Goal: Information Seeking & Learning: Learn about a topic

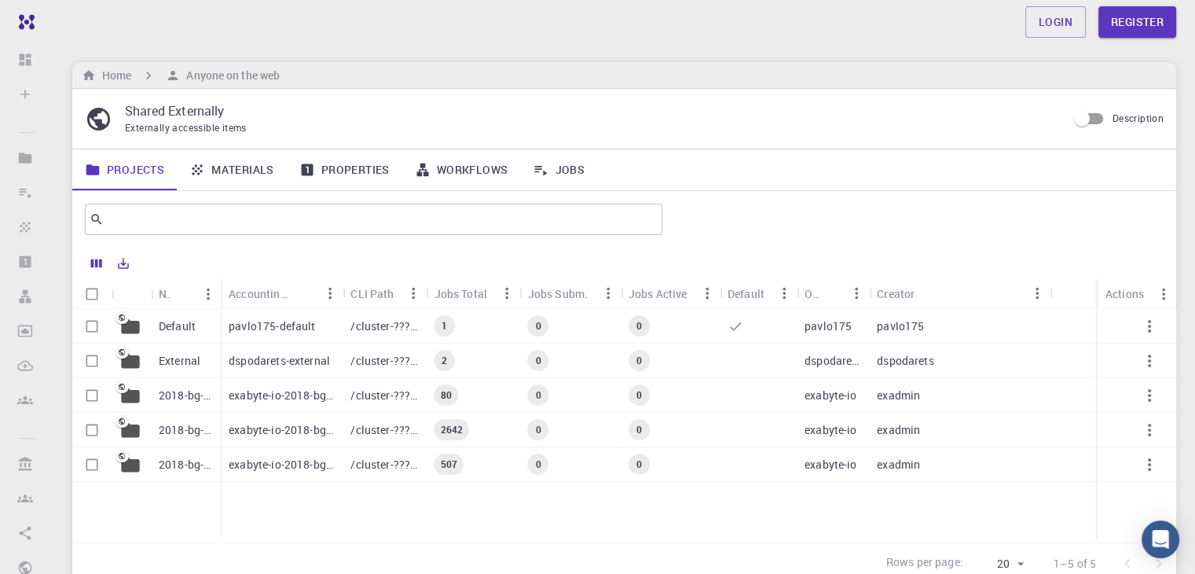
click at [887, 173] on div "Projects Materials Properties Workflows Jobs" at bounding box center [624, 169] width 1104 height 41
click at [238, 169] on link "Materials" at bounding box center [232, 169] width 110 height 41
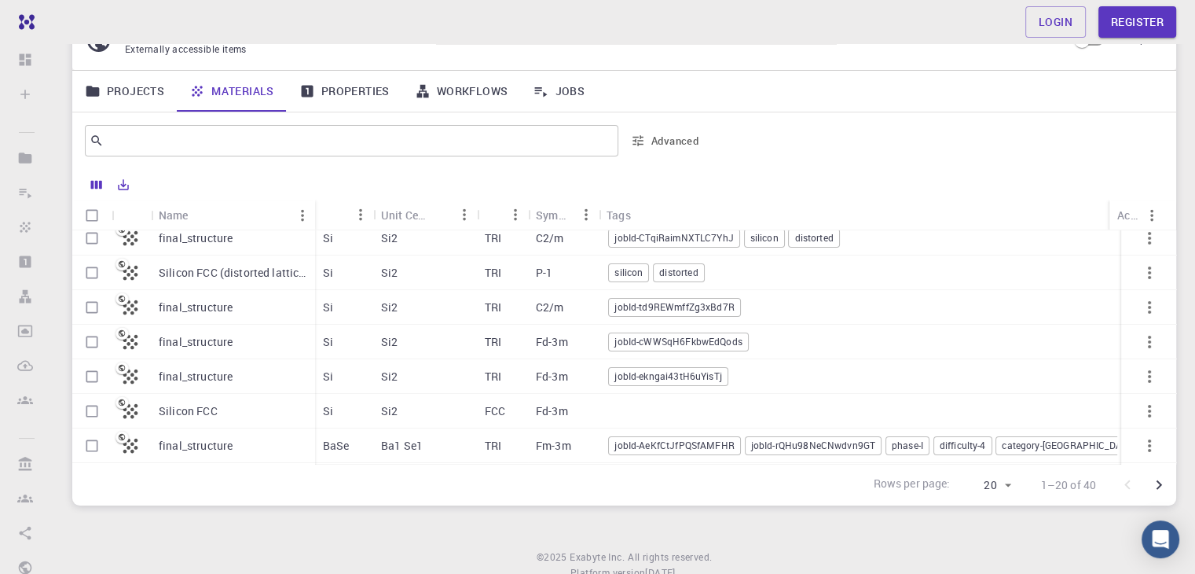
scroll to position [236, 0]
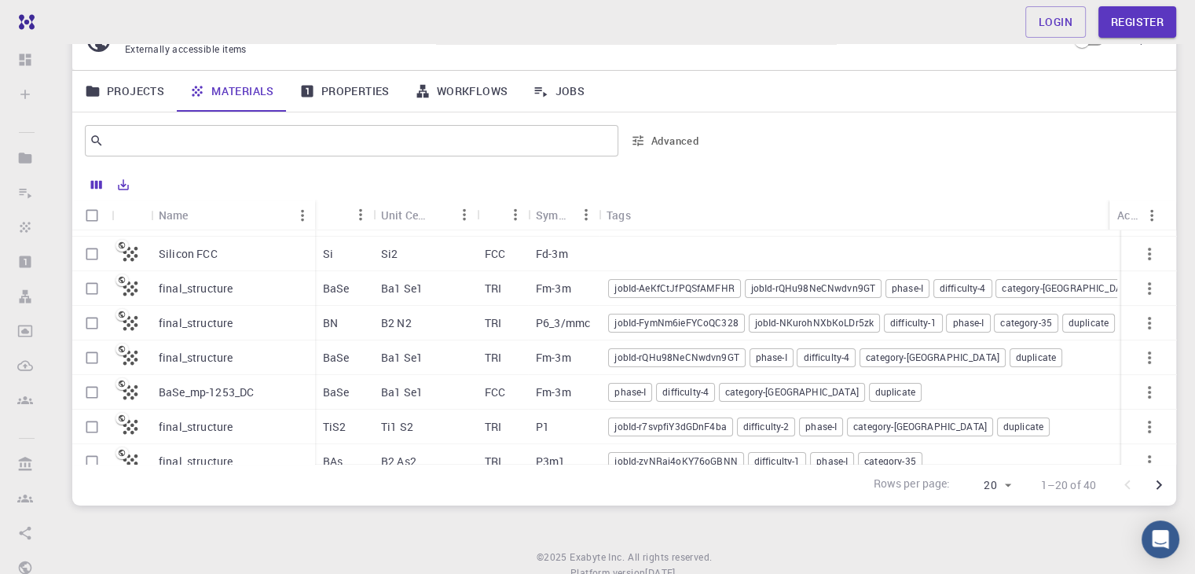
click at [242, 322] on div "final_structure" at bounding box center [233, 323] width 164 height 35
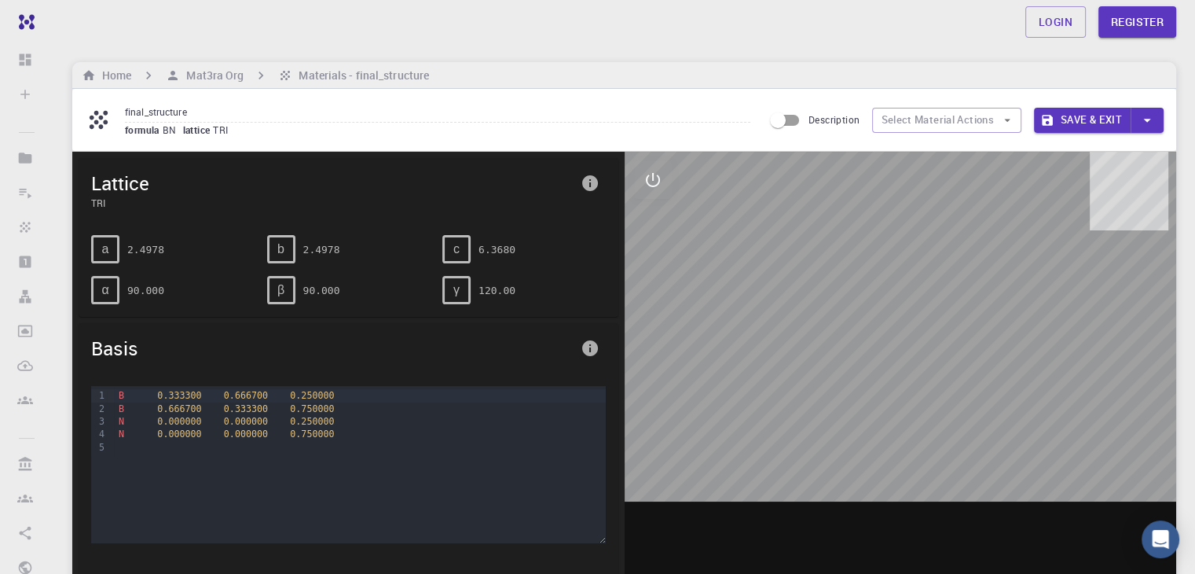
click at [915, 259] on div at bounding box center [901, 396] width 553 height 489
click at [662, 185] on button "interactive" at bounding box center [653, 180] width 38 height 38
click at [654, 214] on icon "view" at bounding box center [653, 217] width 19 height 19
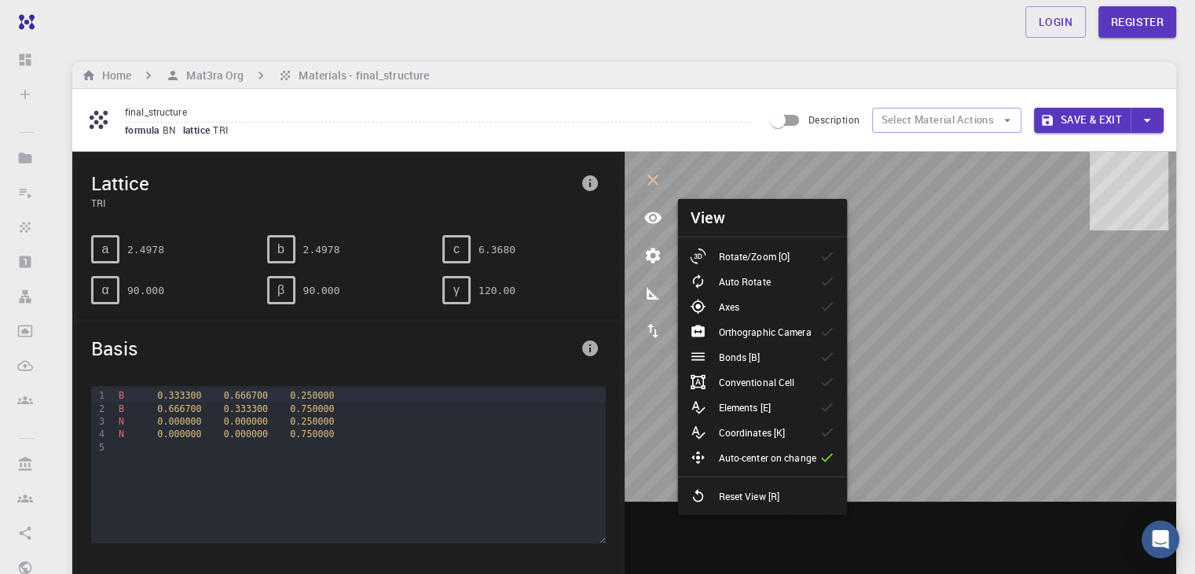
click at [766, 253] on p "Rotate/Zoom [O]" at bounding box center [754, 256] width 72 height 14
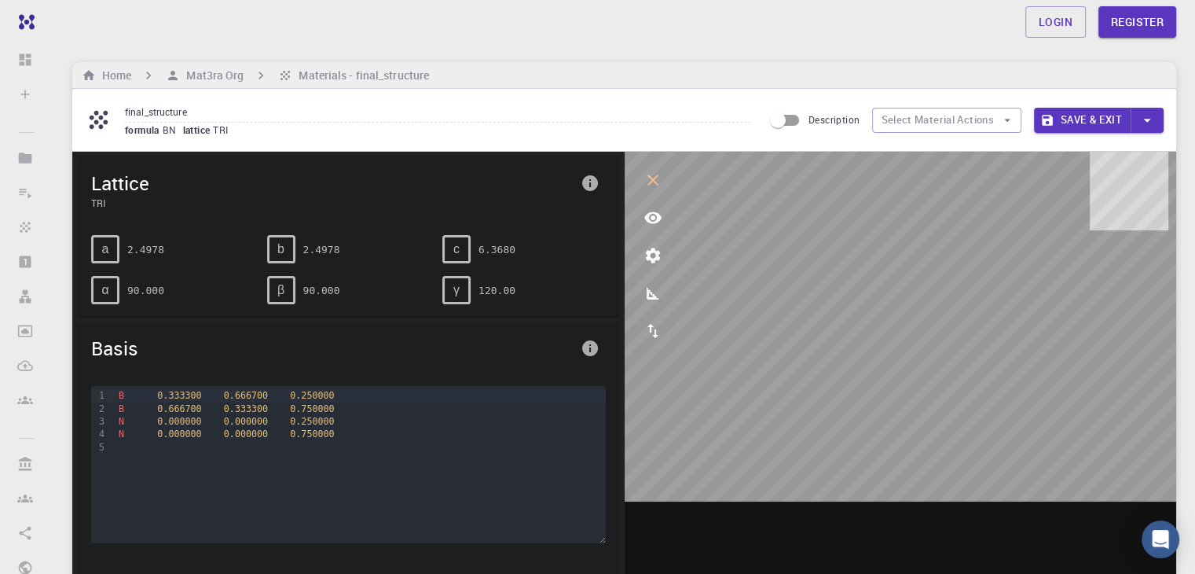
click at [794, 119] on input "Description" at bounding box center [778, 120] width 90 height 30
checkbox input "true"
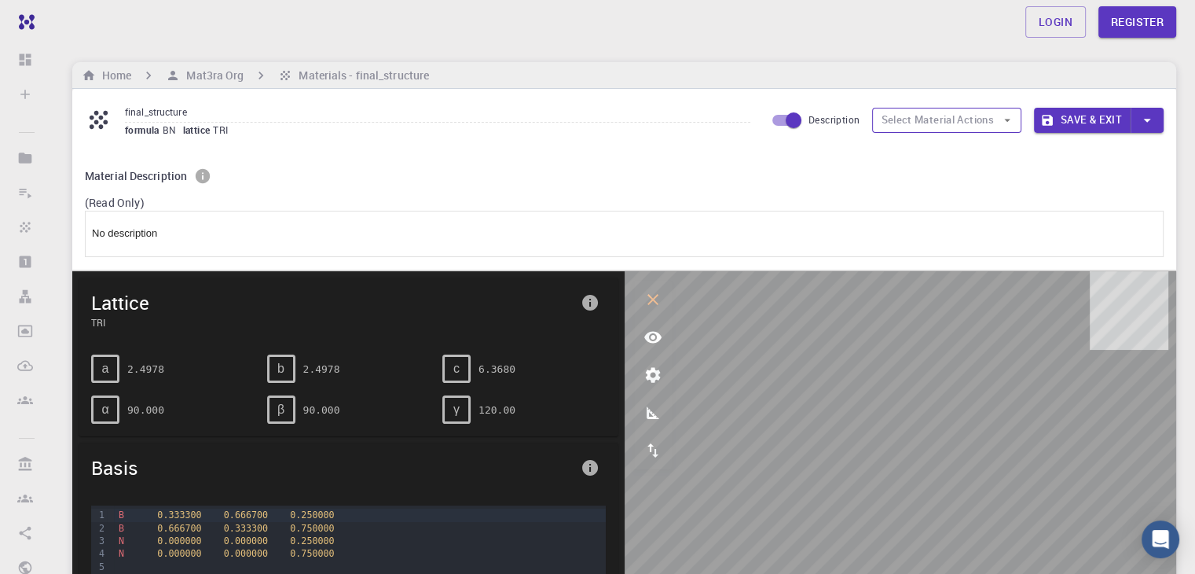
click at [1009, 119] on icon "button" at bounding box center [1007, 120] width 6 height 3
click at [1006, 119] on icon "button" at bounding box center [1007, 120] width 6 height 3
click at [970, 141] on ul at bounding box center [946, 139] width 149 height 13
click at [349, 226] on p "No description" at bounding box center [624, 234] width 1065 height 17
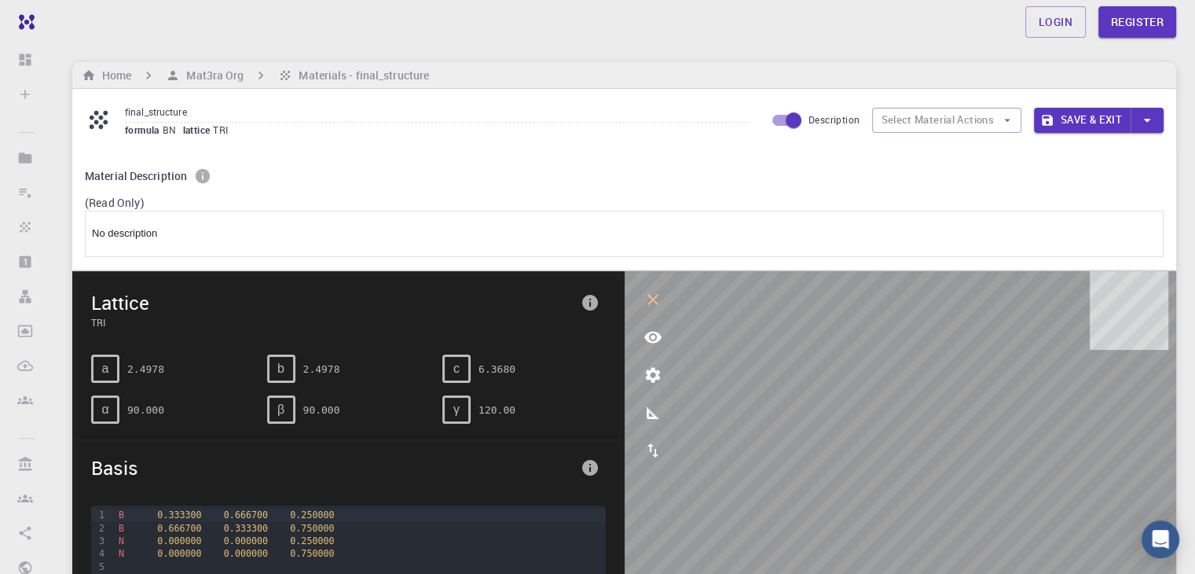
click at [163, 131] on span "formula" at bounding box center [144, 129] width 38 height 13
click at [152, 179] on h6 "Material Description" at bounding box center [136, 175] width 102 height 17
click at [135, 202] on p "(Read Only)" at bounding box center [624, 203] width 1079 height 16
click at [168, 231] on p "No description" at bounding box center [624, 234] width 1065 height 17
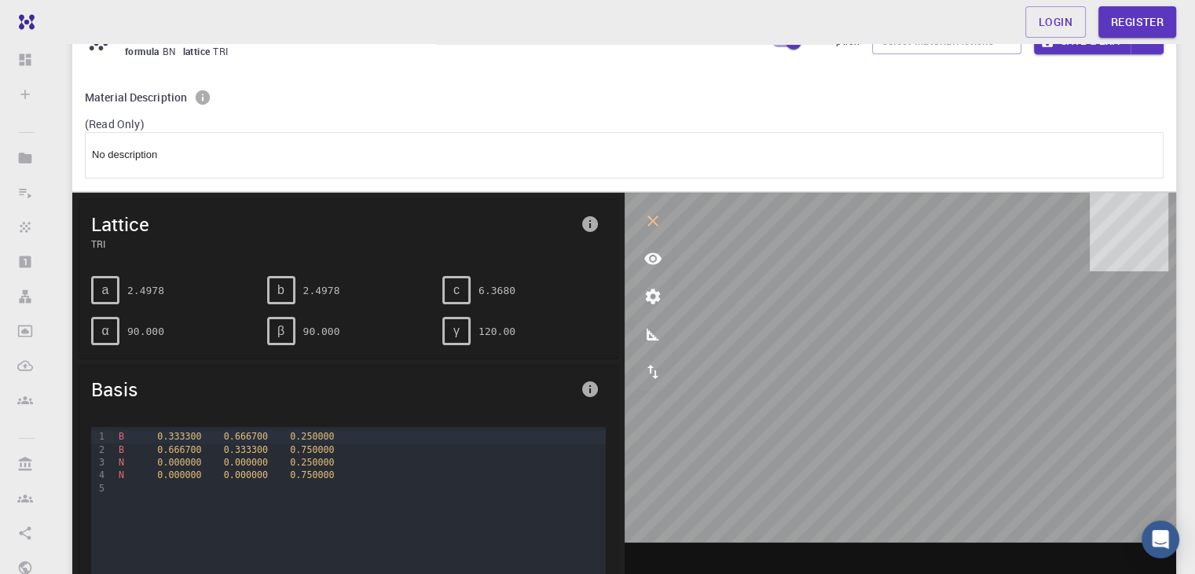
scroll to position [157, 0]
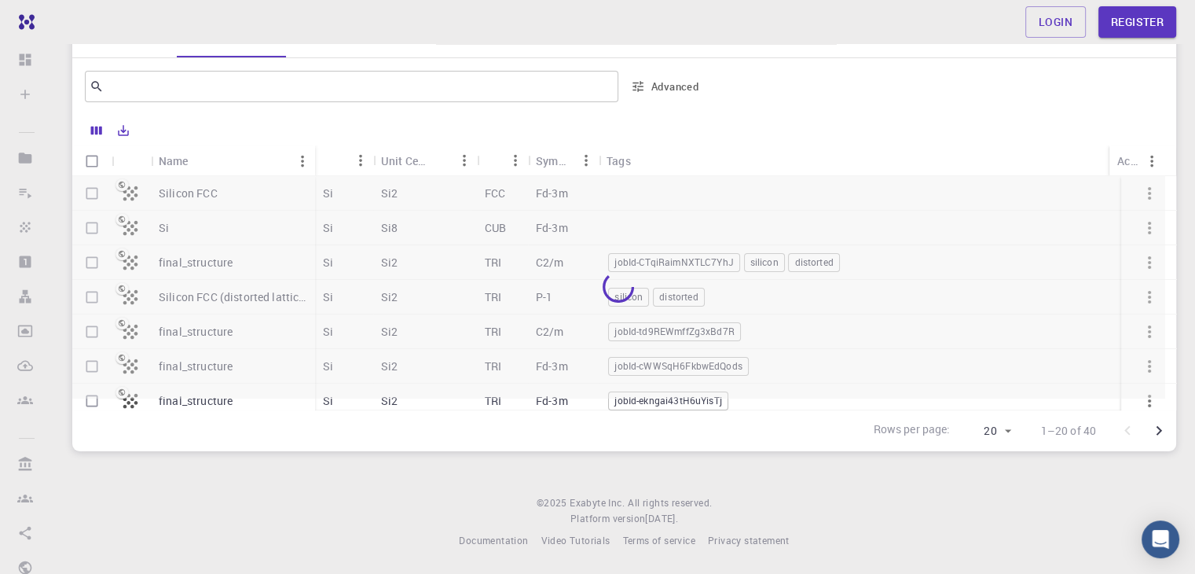
scroll to position [79, 0]
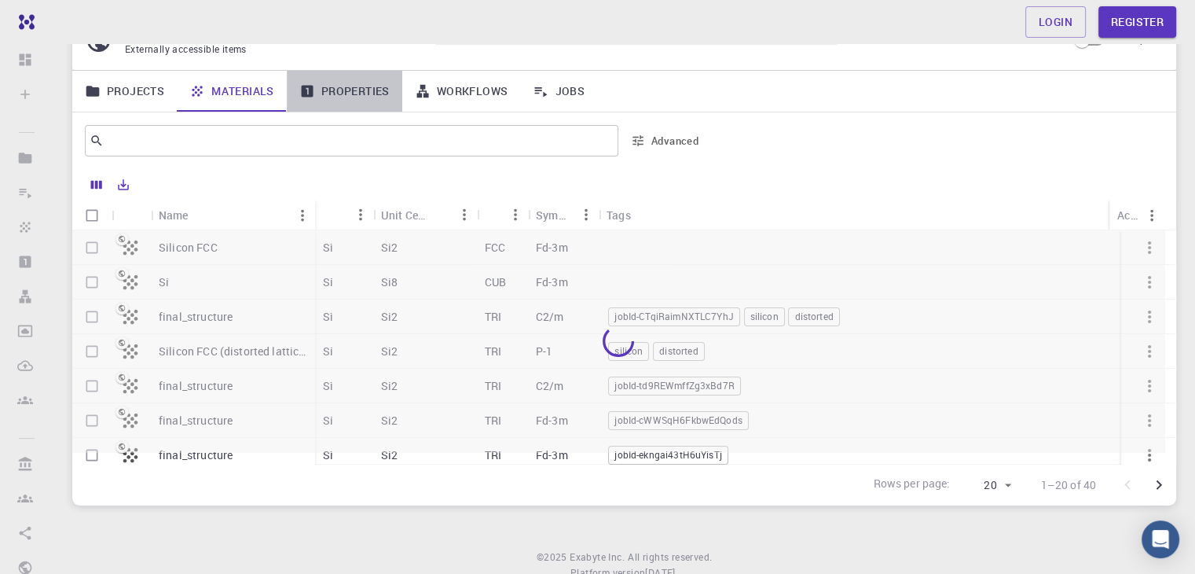
click at [346, 84] on link "Properties" at bounding box center [345, 91] width 116 height 41
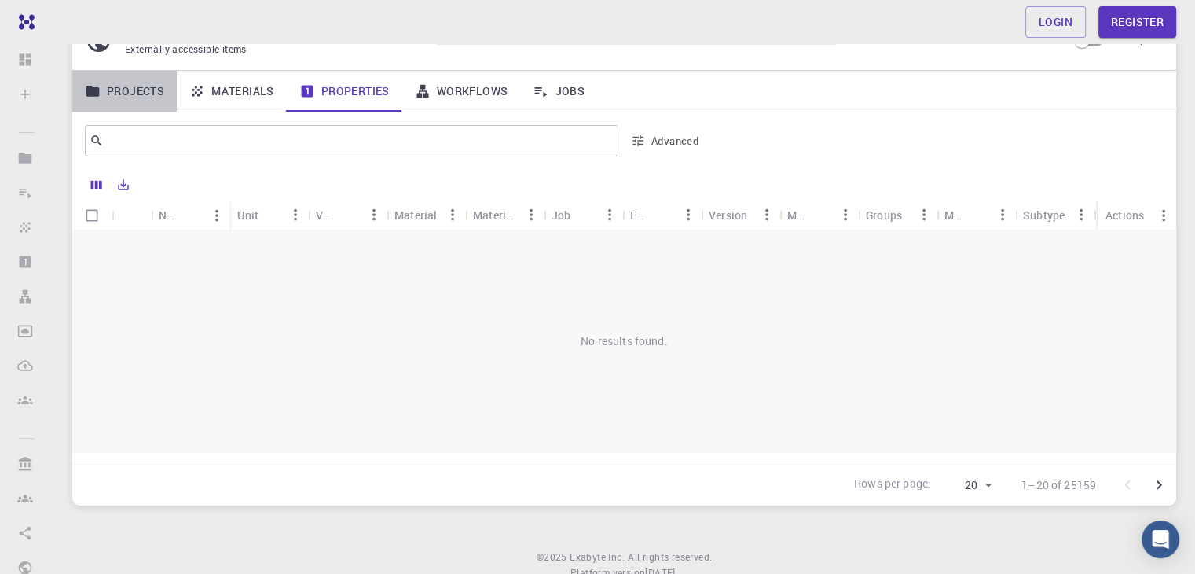
click at [127, 92] on link "Projects" at bounding box center [124, 91] width 105 height 41
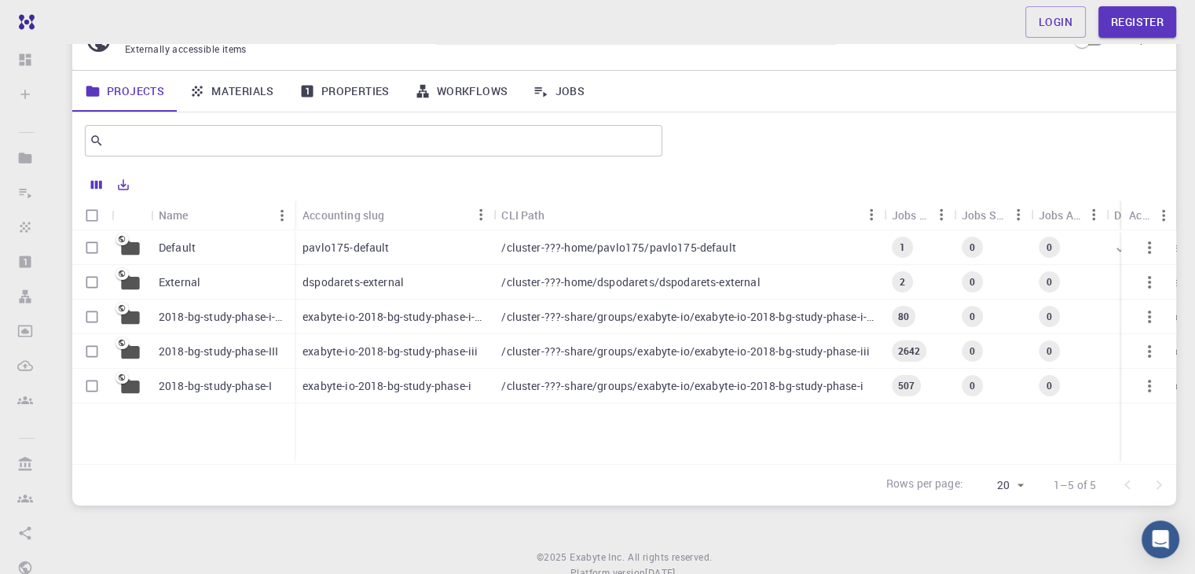
click at [209, 280] on div "External" at bounding box center [223, 282] width 144 height 35
